Goal: Task Accomplishment & Management: Manage account settings

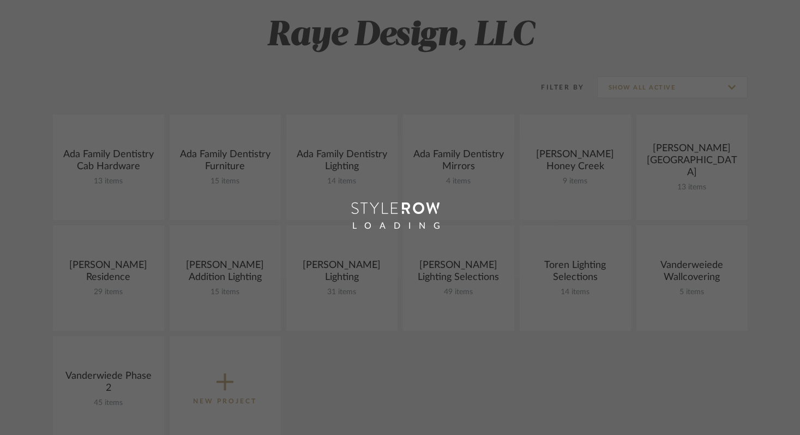
scroll to position [27, 0]
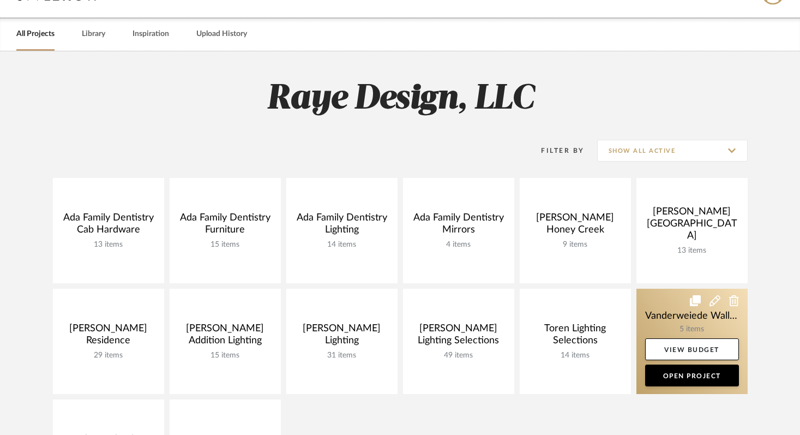
click at [694, 320] on link at bounding box center [691, 340] width 111 height 105
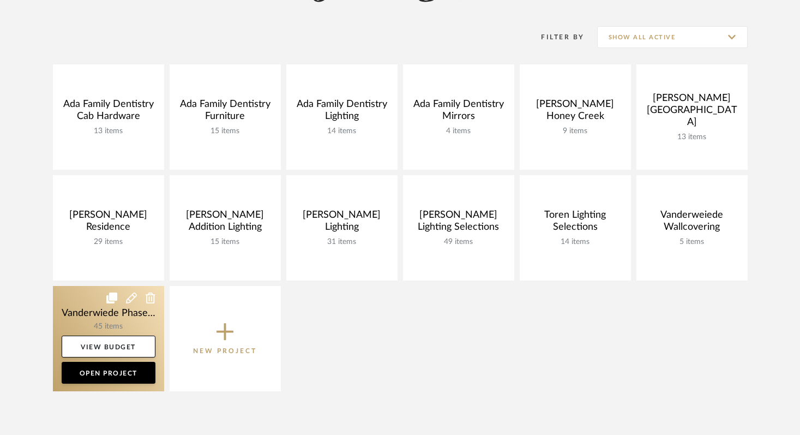
click at [125, 330] on link at bounding box center [108, 338] width 111 height 105
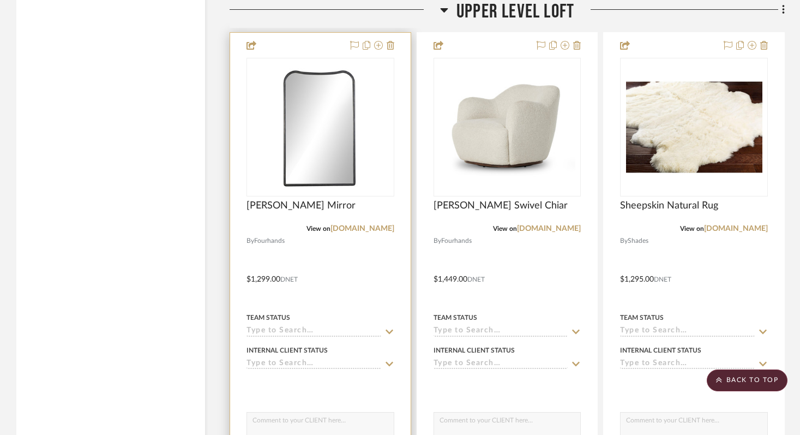
scroll to position [2833, 0]
click at [388, 49] on icon at bounding box center [391, 45] width 8 height 9
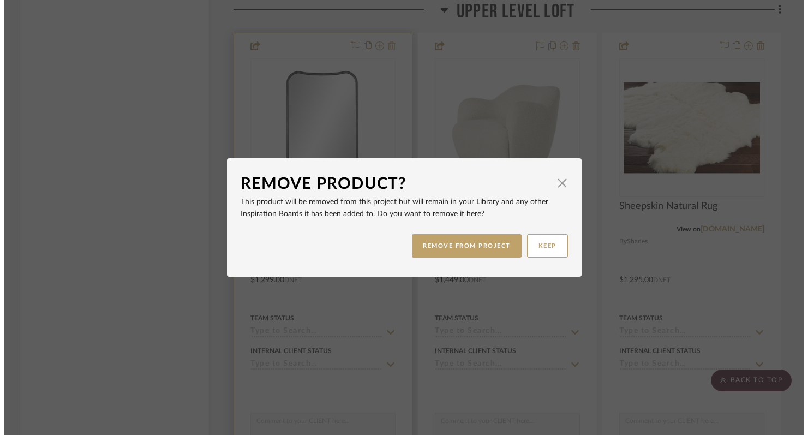
scroll to position [0, 0]
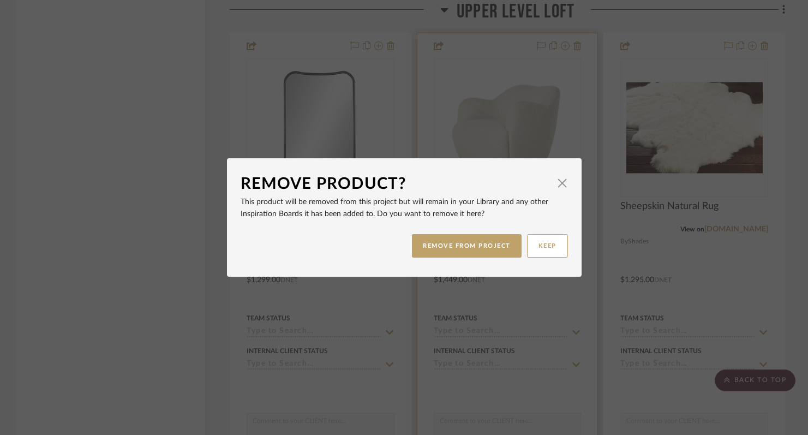
click at [455, 245] on button "REMOVE FROM PROJECT" at bounding box center [467, 245] width 110 height 23
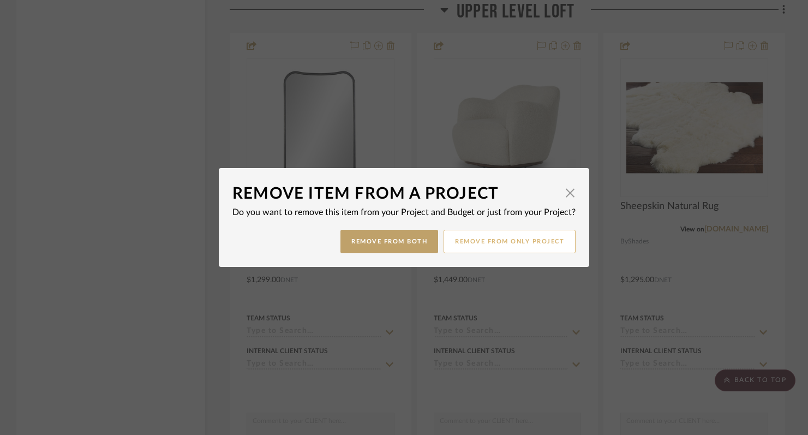
click at [472, 245] on button "Remove from only Project" at bounding box center [509, 241] width 132 height 23
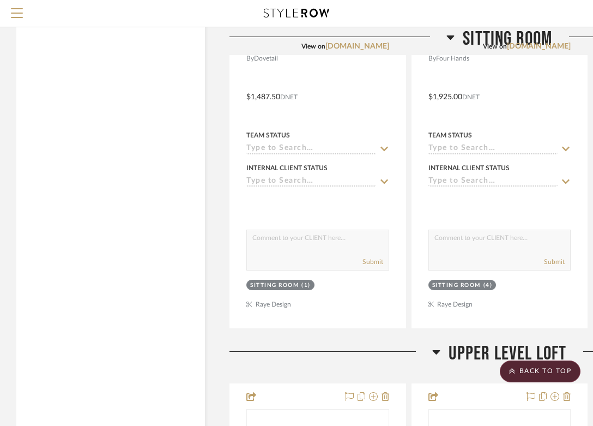
scroll to position [2483, 0]
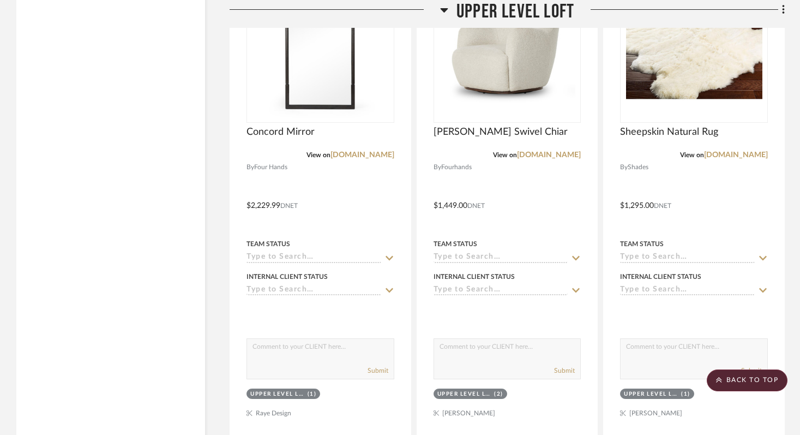
scroll to position [2894, 0]
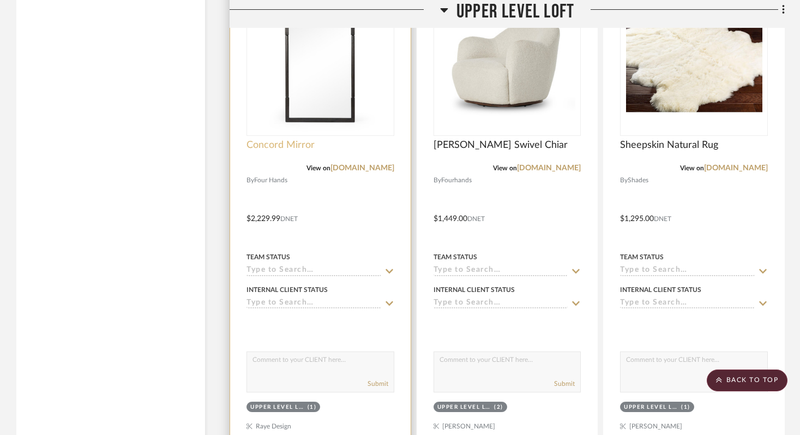
click at [267, 139] on span "Concord Mirror" at bounding box center [281, 145] width 68 height 12
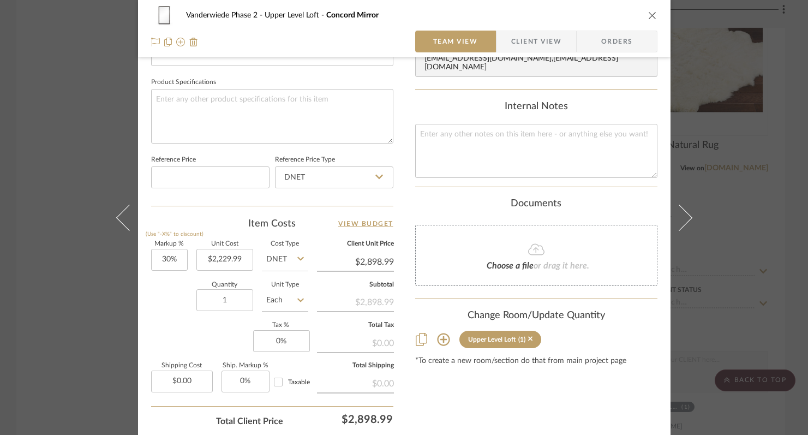
scroll to position [486, 0]
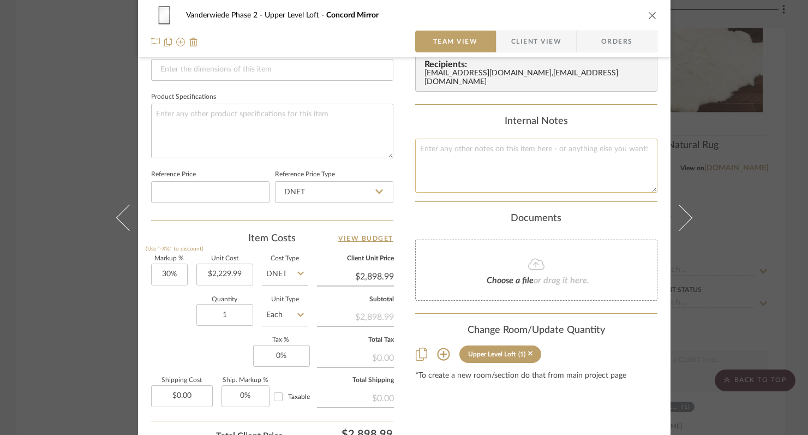
drag, startPoint x: 467, startPoint y: 137, endPoint x: 465, endPoint y: 143, distance: 5.7
click at [467, 139] on textarea at bounding box center [536, 166] width 242 height 54
type textarea "Reselect. in place of B/[PERSON_NAME] mirror. Trade price"
type textarea "Reselect. in place of B/[PERSON_NAME] mirror. Trade price $1046.05"
click at [593, 15] on icon "close" at bounding box center [652, 15] width 9 height 9
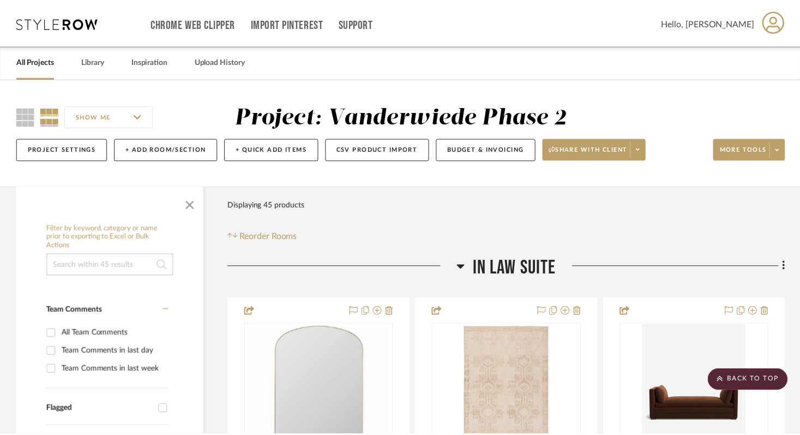
scroll to position [2894, 0]
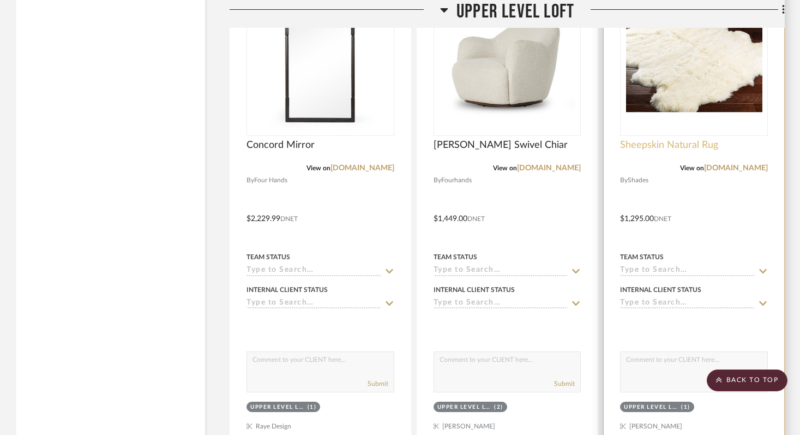
click at [593, 147] on span "Sheepskin Natural Rug" at bounding box center [669, 145] width 98 height 12
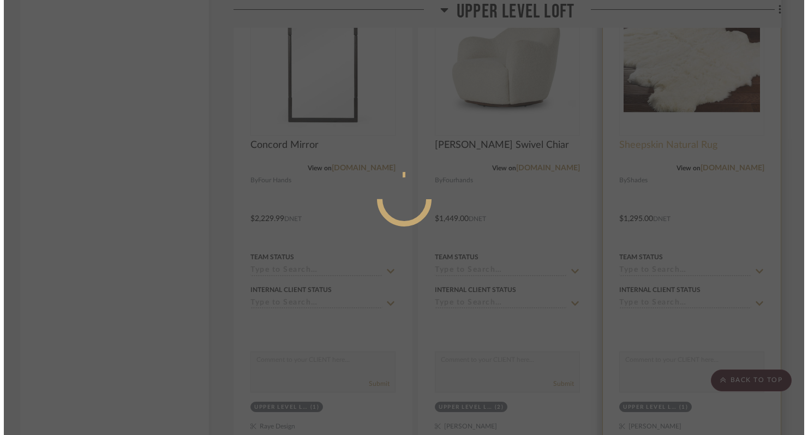
scroll to position [0, 0]
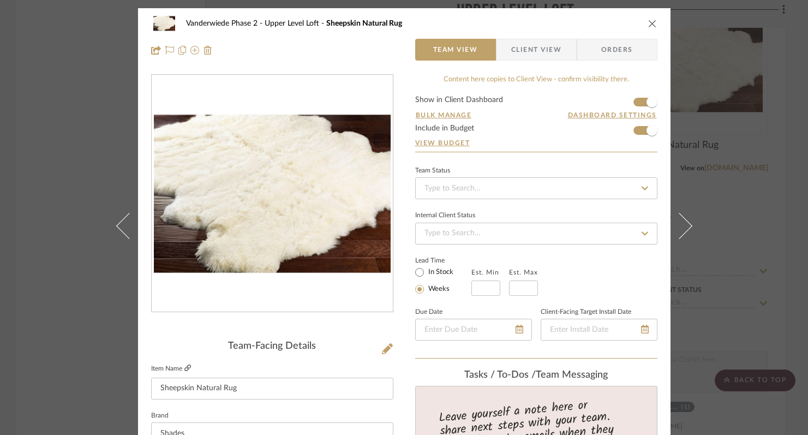
click at [185, 368] on icon at bounding box center [187, 367] width 7 height 7
